Goal: Transaction & Acquisition: Purchase product/service

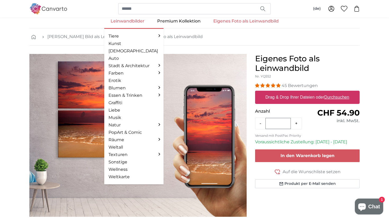
scroll to position [8, 0]
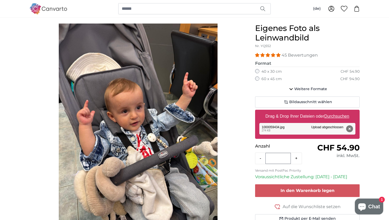
scroll to position [44, 0]
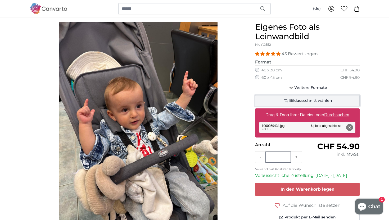
click at [296, 100] on span "Bildausschnitt wählen" at bounding box center [310, 100] width 43 height 5
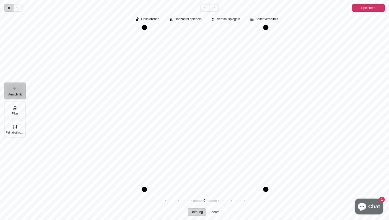
click at [9, 10] on icon "Pintura" at bounding box center [9, 8] width 4 height 4
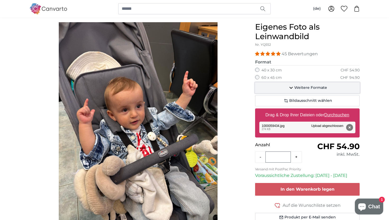
click at [296, 87] on span "Weitere Formate" at bounding box center [310, 87] width 33 height 5
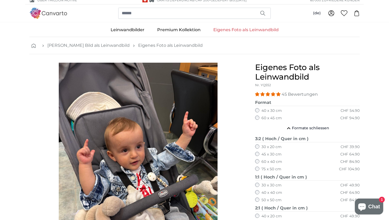
scroll to position [0, 0]
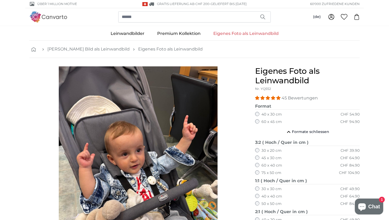
click at [228, 33] on link "Eigenes Foto als Leinwandbild" at bounding box center [246, 34] width 78 height 14
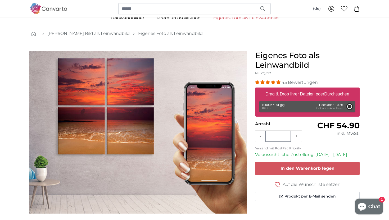
scroll to position [16, 0]
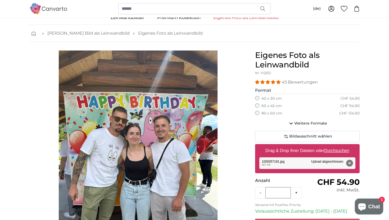
scroll to position [27, 0]
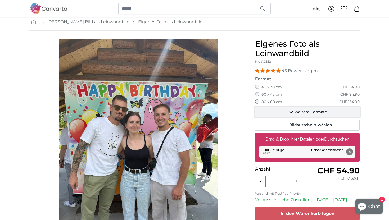
click at [314, 113] on span "Weitere Formate" at bounding box center [310, 111] width 33 height 5
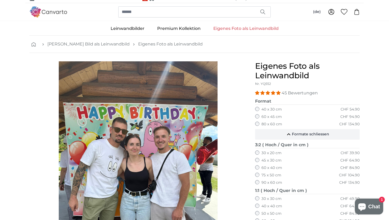
scroll to position [2, 0]
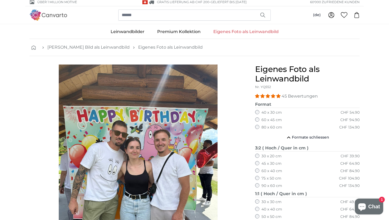
click at [254, 33] on link "Eigenes Foto als Leinwandbild" at bounding box center [246, 32] width 78 height 14
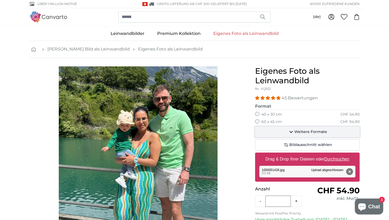
click at [298, 132] on span "Weitere Formate" at bounding box center [310, 131] width 33 height 5
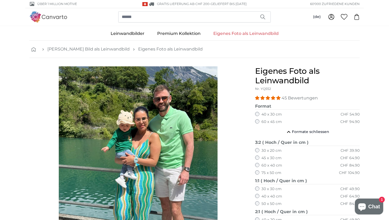
click at [234, 35] on link "Eigenes Foto als Leinwandbild" at bounding box center [246, 34] width 78 height 14
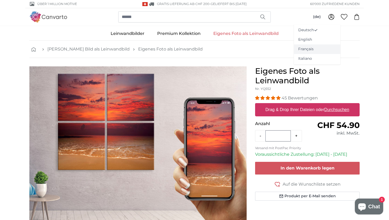
click at [309, 49] on link "Français" at bounding box center [317, 49] width 47 height 10
